Goal: Information Seeking & Learning: Check status

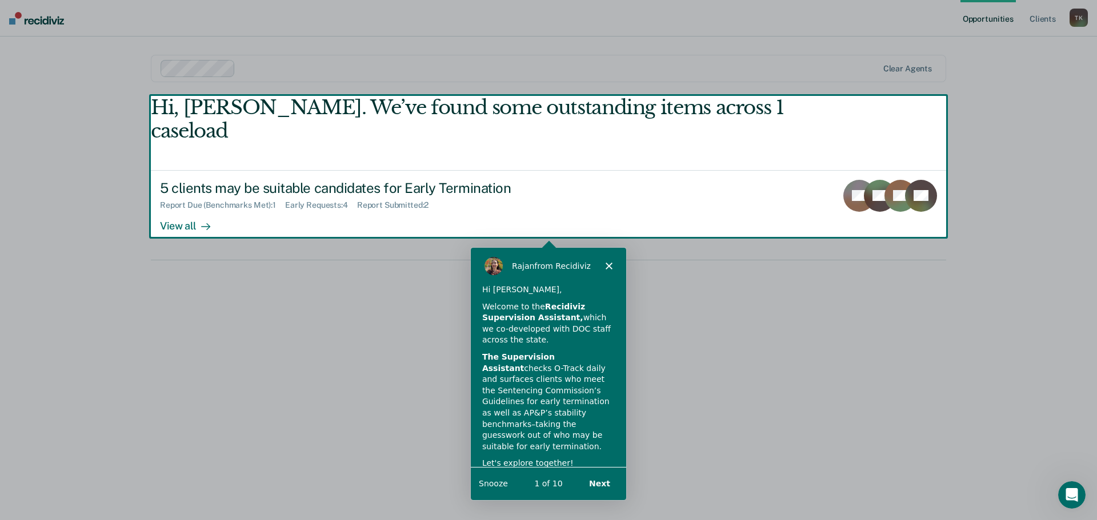
click at [181, 202] on div "Product tour overlay" at bounding box center [548, 260] width 1097 height 520
click at [488, 483] on button "Snooze" at bounding box center [492, 483] width 29 height 12
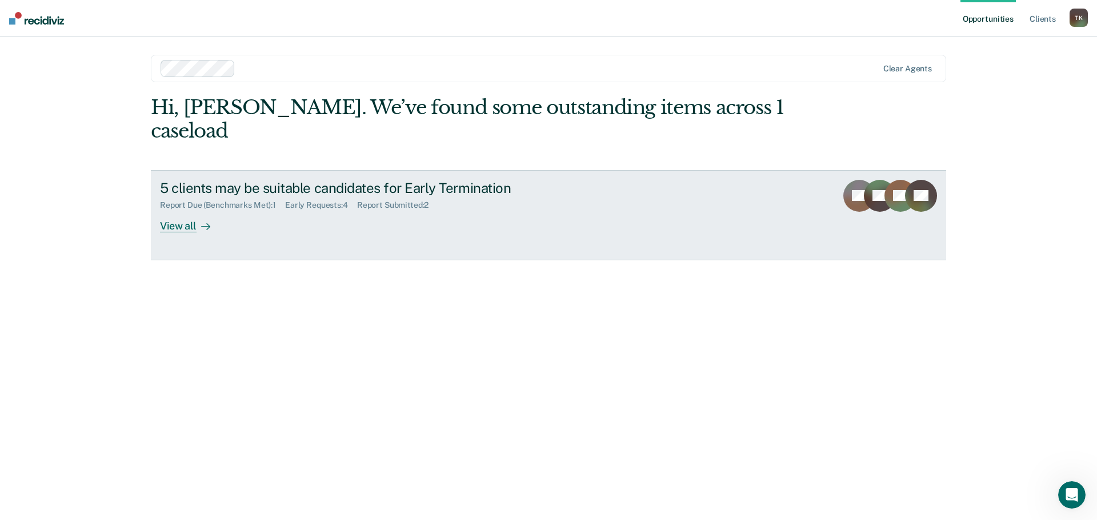
click at [178, 210] on div "View all" at bounding box center [192, 221] width 64 height 22
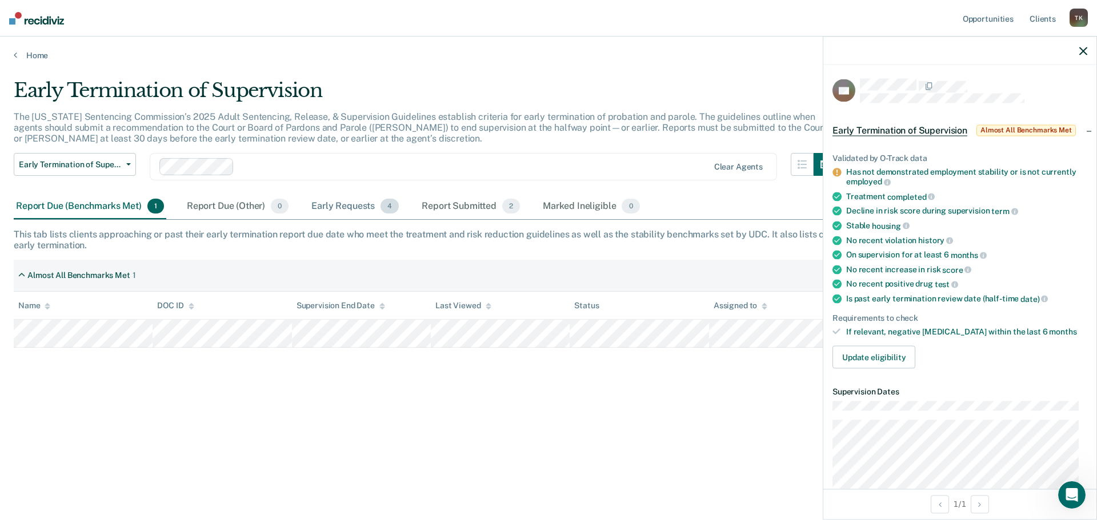
click at [344, 203] on div "Early Requests 4" at bounding box center [355, 206] width 92 height 25
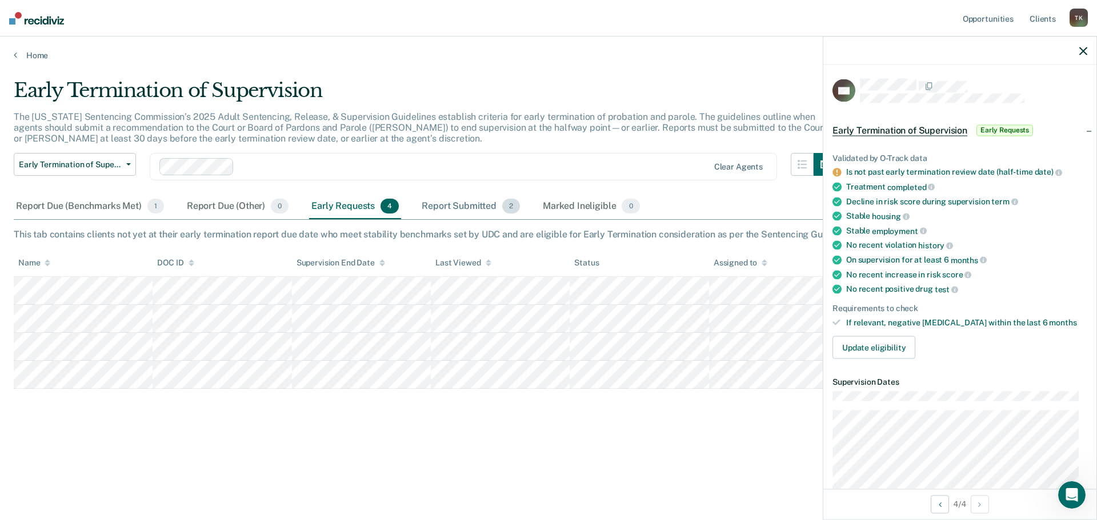
click at [452, 203] on div "Report Submitted 2" at bounding box center [470, 206] width 103 height 25
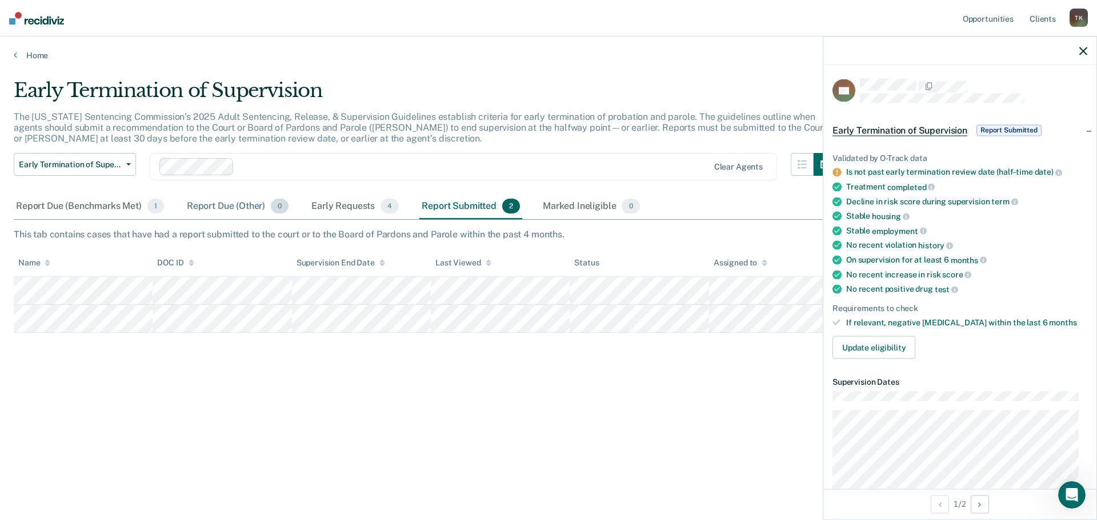
click at [224, 202] on div "Report Due (Other) 0" at bounding box center [237, 206] width 106 height 25
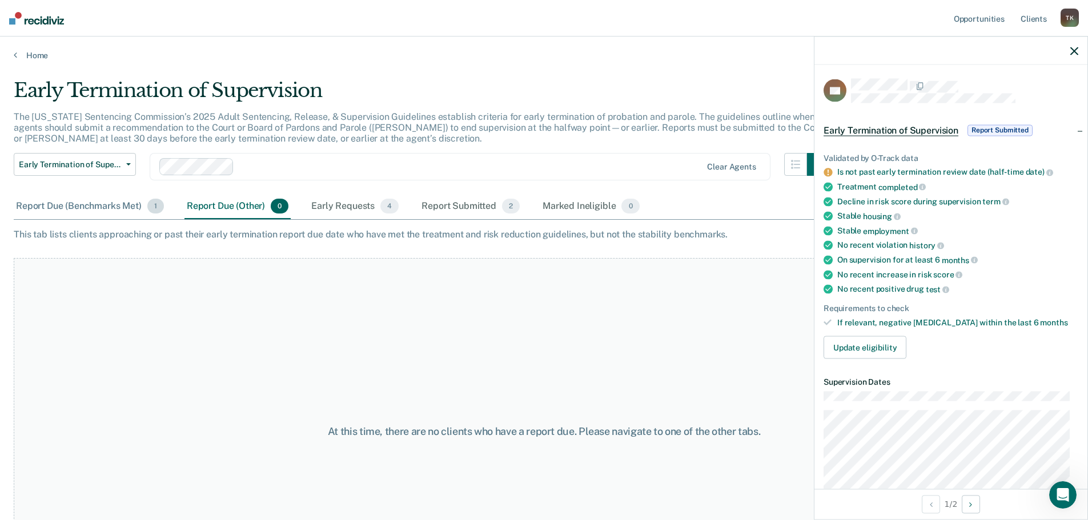
click at [106, 202] on div "Report Due (Benchmarks Met) 1" at bounding box center [90, 206] width 153 height 25
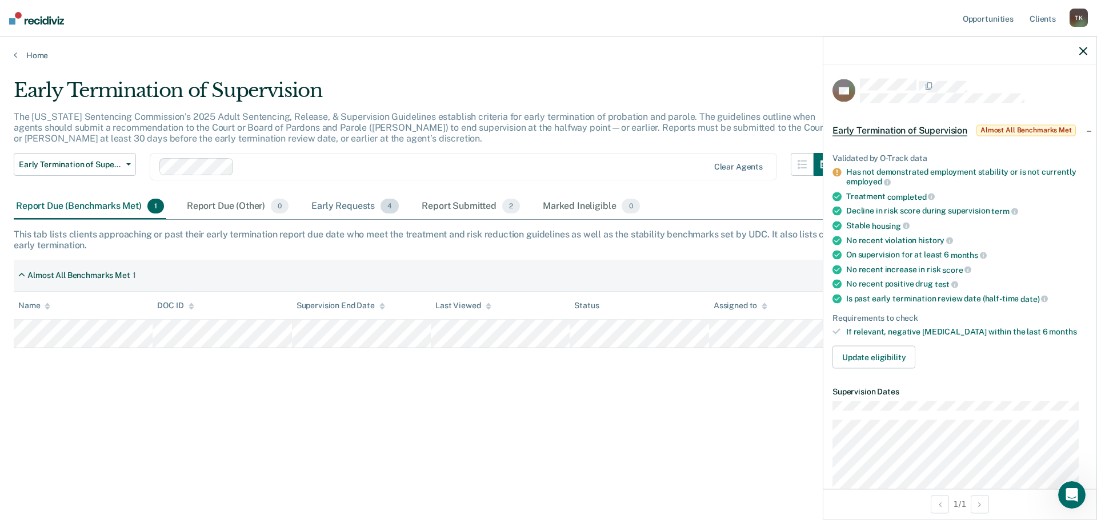
click at [357, 206] on div "Early Requests 4" at bounding box center [355, 206] width 92 height 25
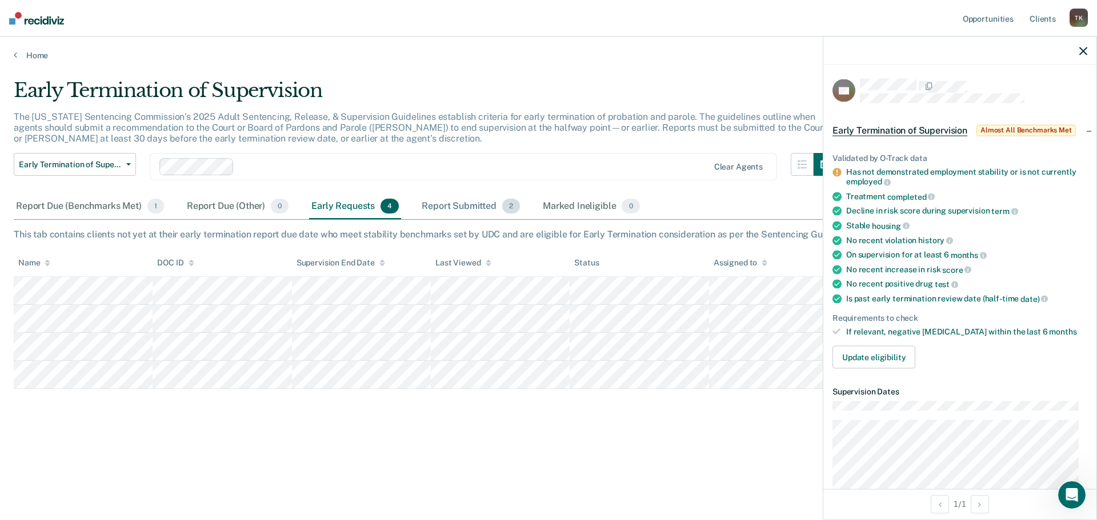
click at [457, 208] on div "Report Submitted 2" at bounding box center [470, 206] width 103 height 25
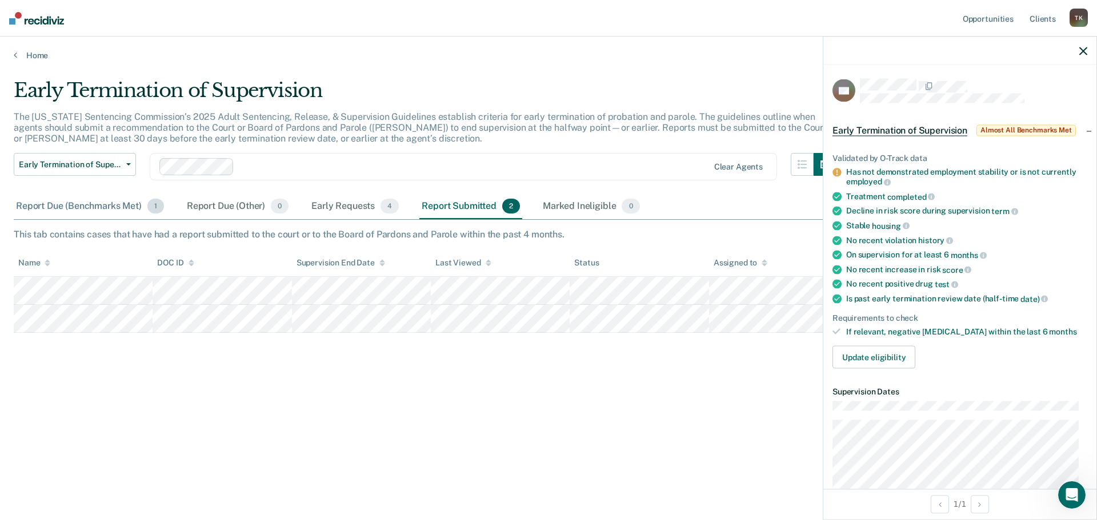
click at [67, 207] on div "Report Due (Benchmarks Met) 1" at bounding box center [90, 206] width 153 height 25
